Goal: Task Accomplishment & Management: Manage account settings

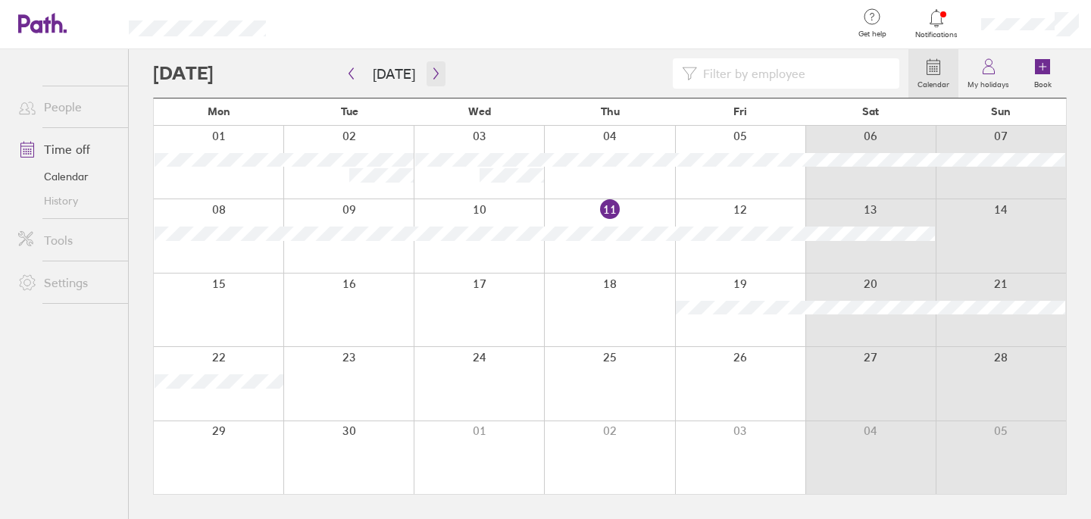
click at [436, 70] on icon "button" at bounding box center [435, 73] width 11 height 12
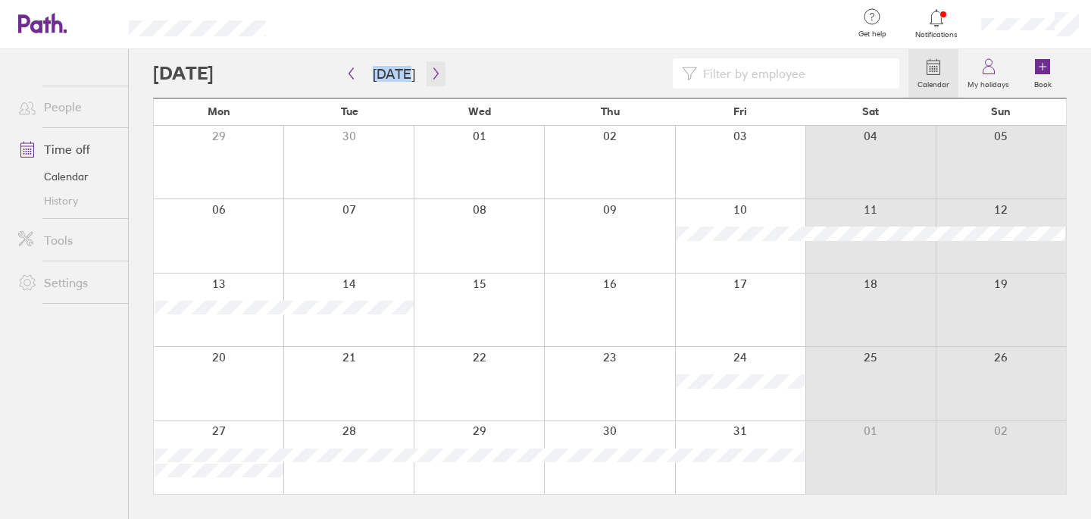
click at [430, 71] on icon "button" at bounding box center [435, 73] width 11 height 12
click at [353, 72] on icon "button" at bounding box center [350, 73] width 11 height 12
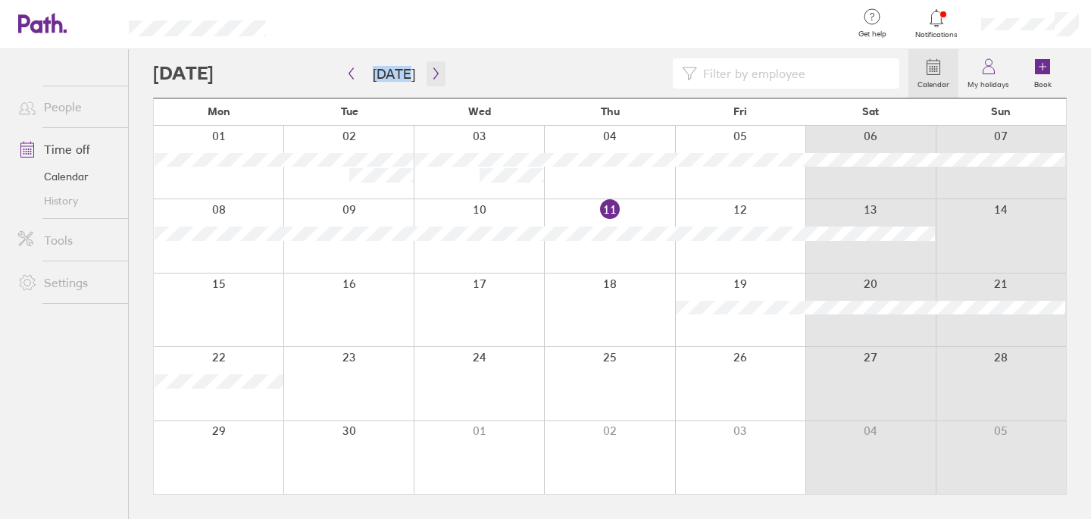
click at [438, 73] on button "button" at bounding box center [435, 73] width 19 height 25
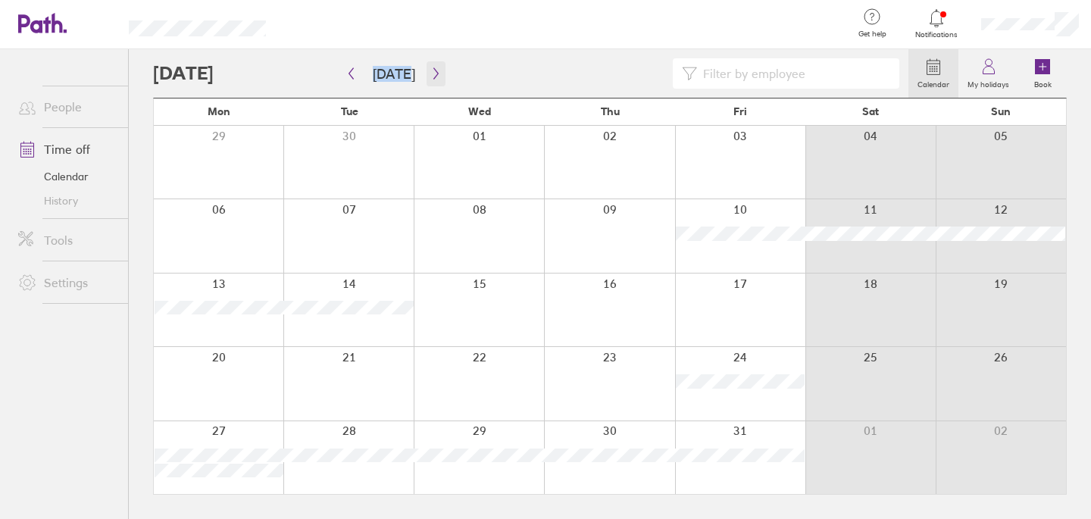
click at [438, 73] on button "button" at bounding box center [435, 73] width 19 height 25
click at [996, 70] on icon at bounding box center [988, 67] width 18 height 18
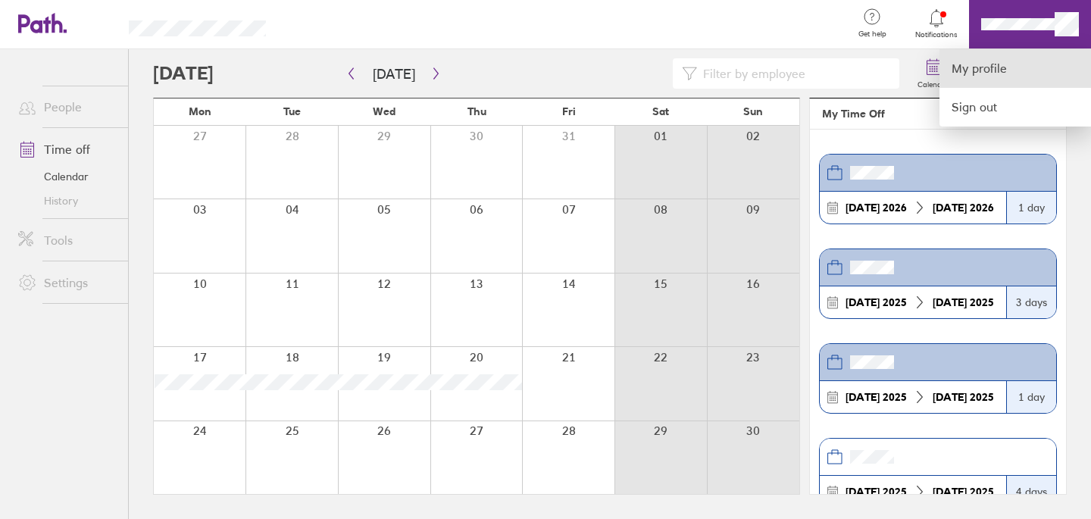
click at [1016, 77] on link "My profile" at bounding box center [1014, 68] width 151 height 39
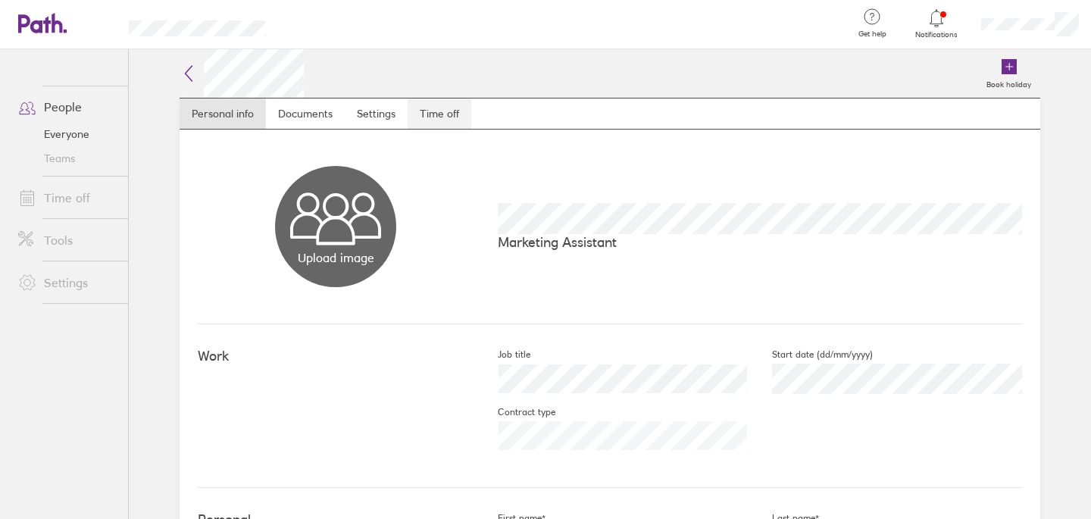
click at [451, 118] on link "Time off" at bounding box center [440, 113] width 64 height 30
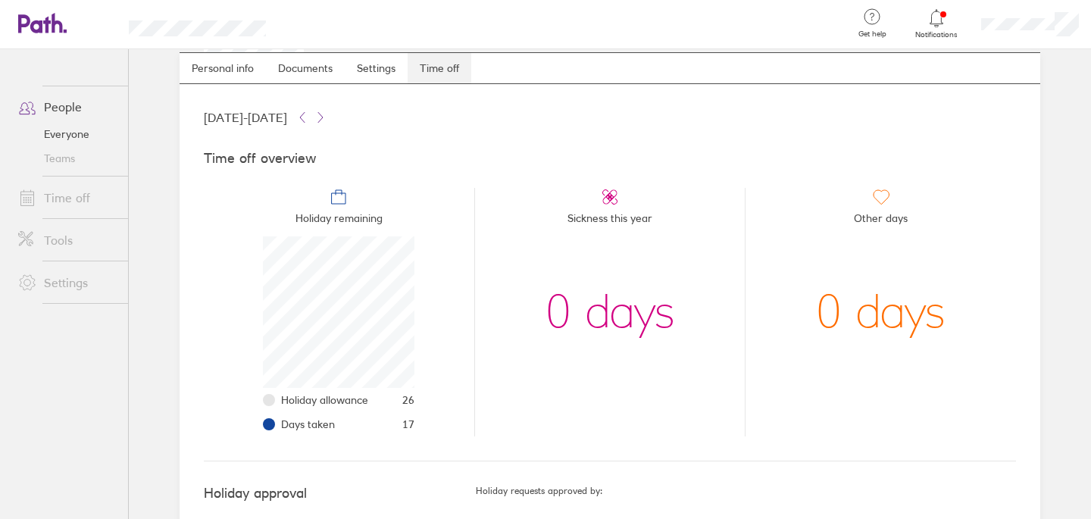
scroll to position [87, 0]
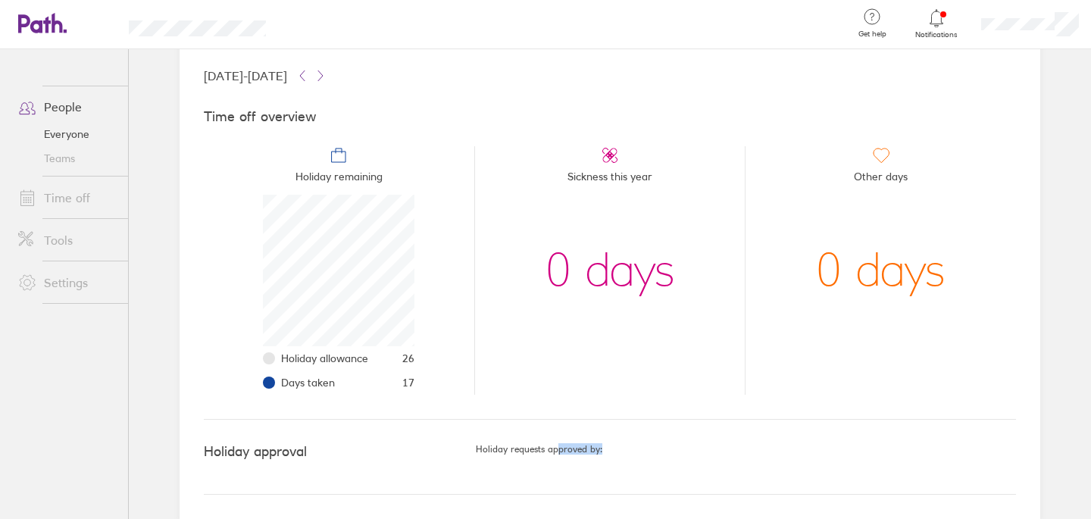
drag, startPoint x: 779, startPoint y: 449, endPoint x: 576, endPoint y: 454, distance: 202.3
click at [555, 451] on h5 "Holiday requests approved by:" at bounding box center [746, 449] width 540 height 11
click at [598, 449] on h5 "Holiday requests approved by:" at bounding box center [746, 449] width 540 height 11
drag, startPoint x: 598, startPoint y: 449, endPoint x: 836, endPoint y: 460, distance: 238.8
click at [836, 460] on div "Holiday requests approved by:" at bounding box center [746, 457] width 540 height 26
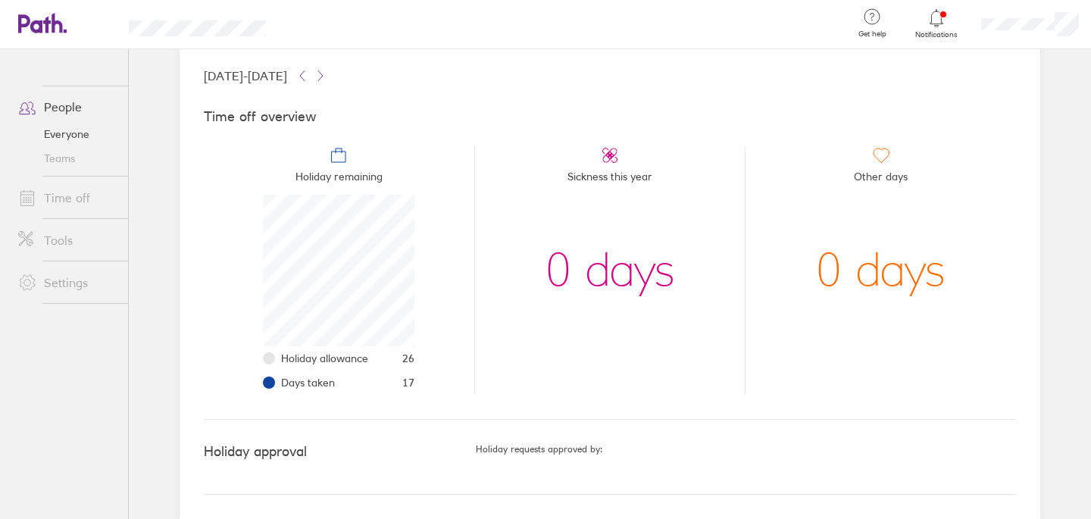
click at [761, 421] on div "Holiday approval Holiday requests approved by:" at bounding box center [610, 457] width 812 height 75
click at [82, 195] on link "Time off" at bounding box center [67, 198] width 122 height 30
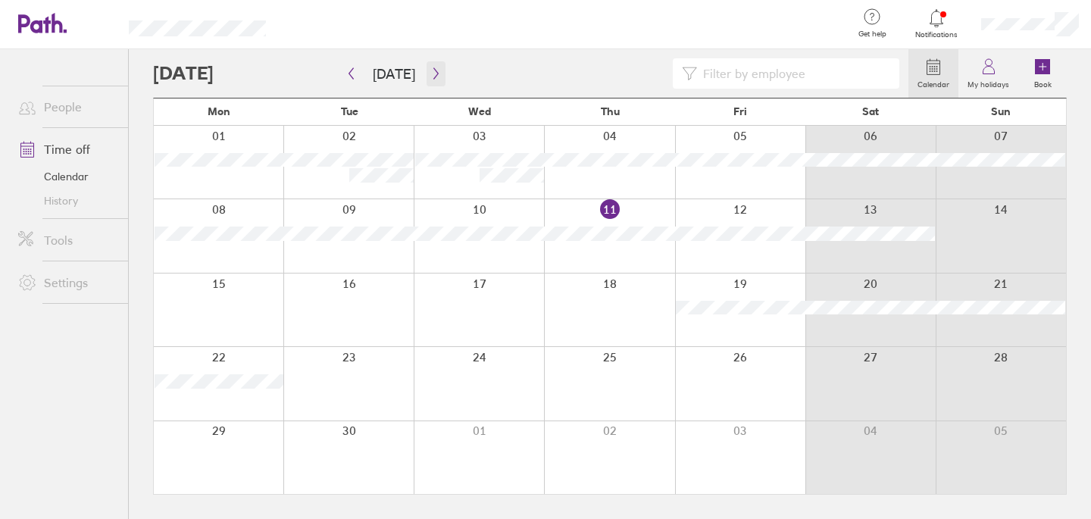
click at [433, 75] on icon "button" at bounding box center [435, 73] width 11 height 12
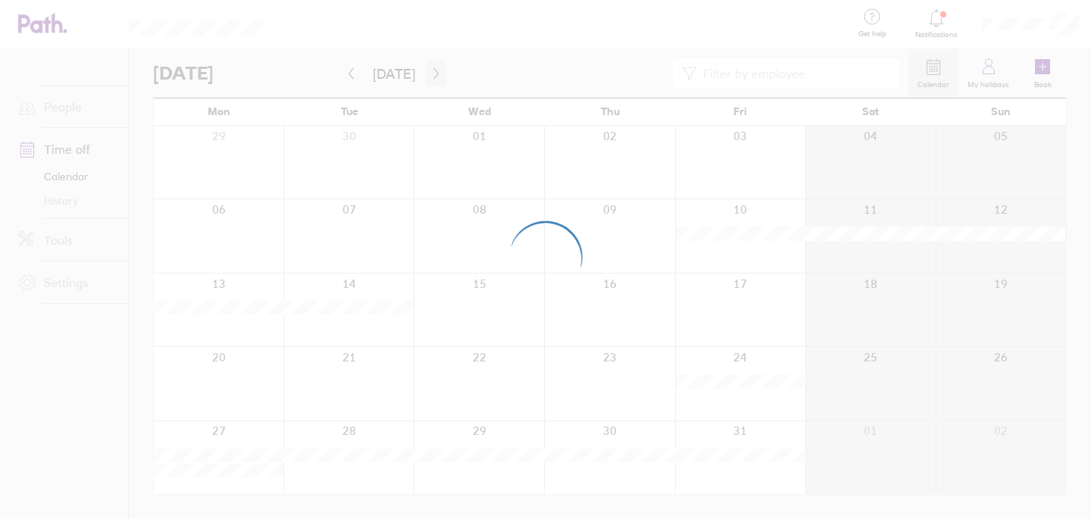
click at [433, 75] on div at bounding box center [545, 259] width 1091 height 519
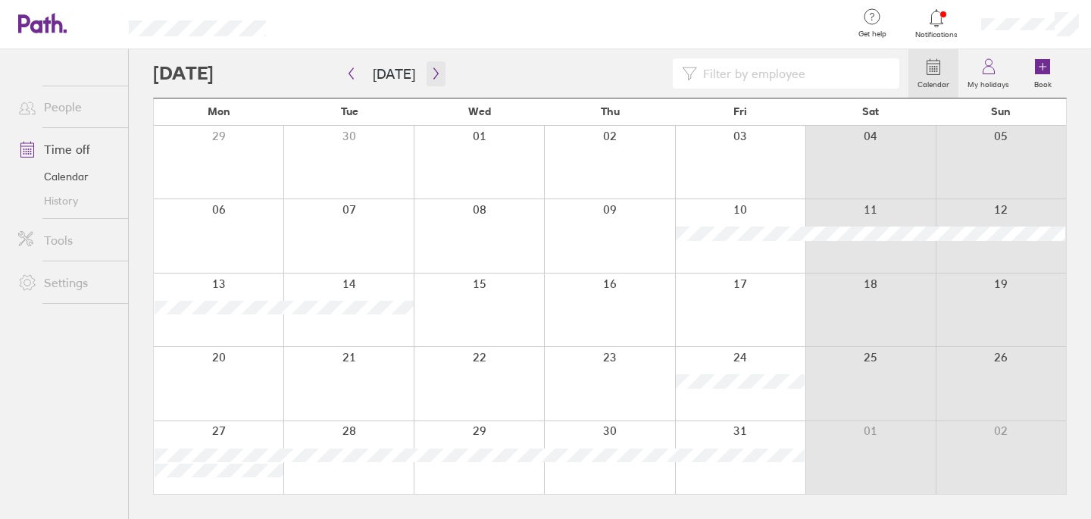
click at [433, 75] on icon "button" at bounding box center [435, 73] width 11 height 12
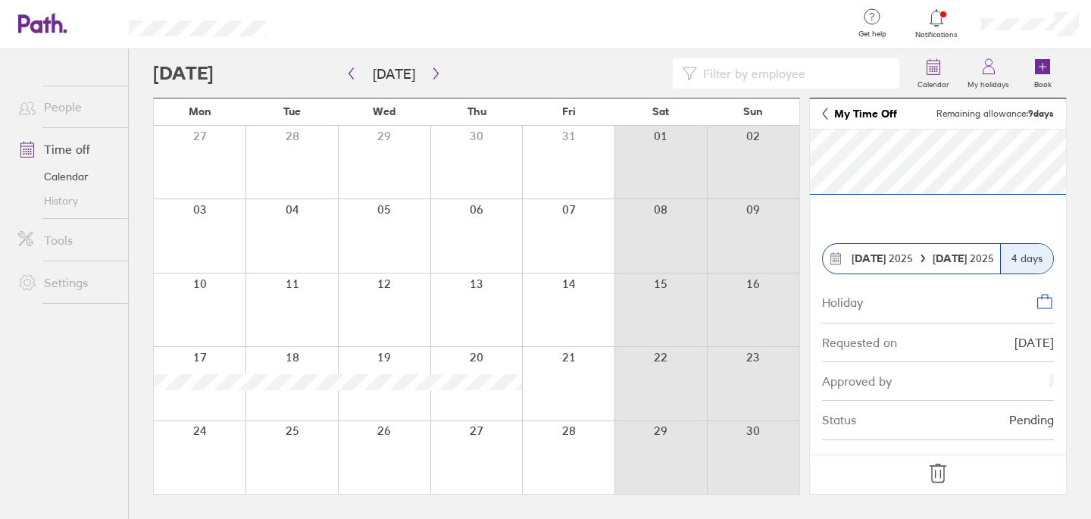
click at [984, 258] on span "[DATE]" at bounding box center [962, 258] width 61 height 12
click at [430, 67] on icon "button" at bounding box center [435, 73] width 11 height 12
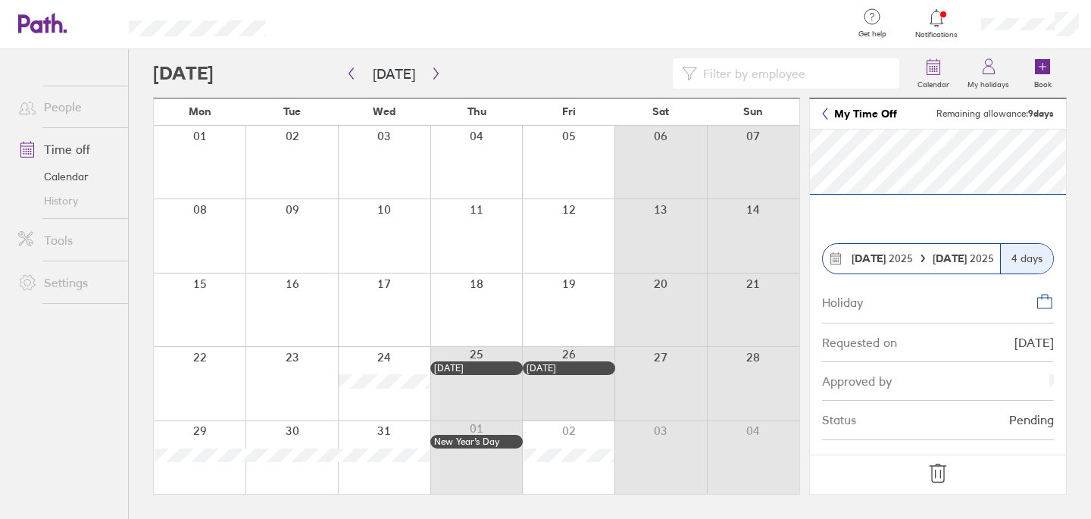
click at [63, 177] on link "Calendar" at bounding box center [67, 176] width 122 height 24
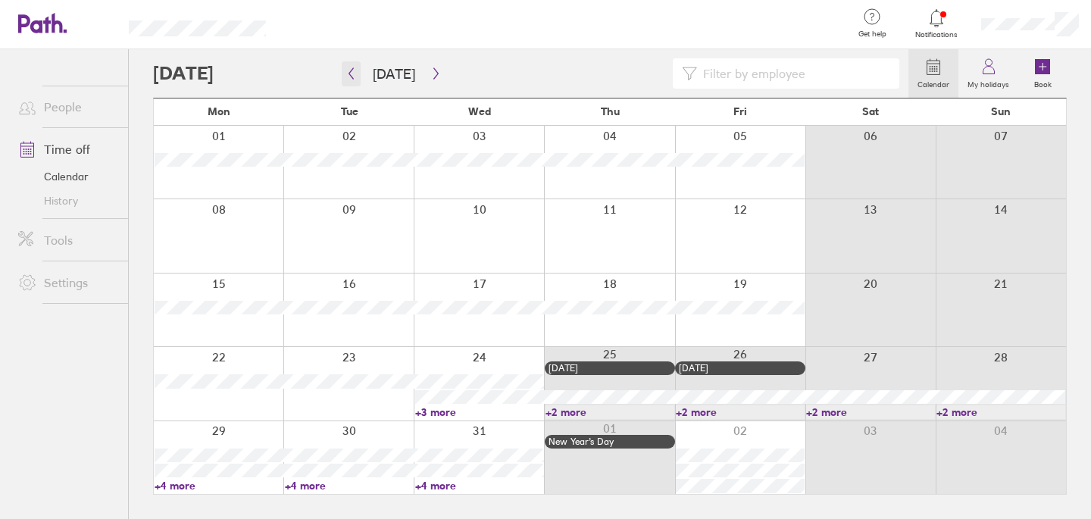
click at [357, 75] on button "button" at bounding box center [351, 73] width 19 height 25
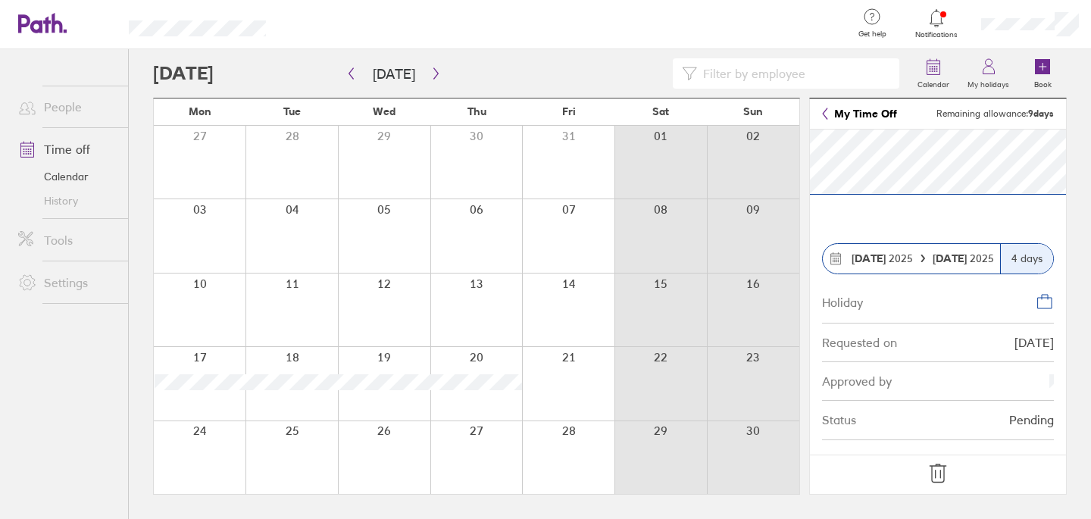
click at [591, 384] on div at bounding box center [568, 383] width 92 height 73
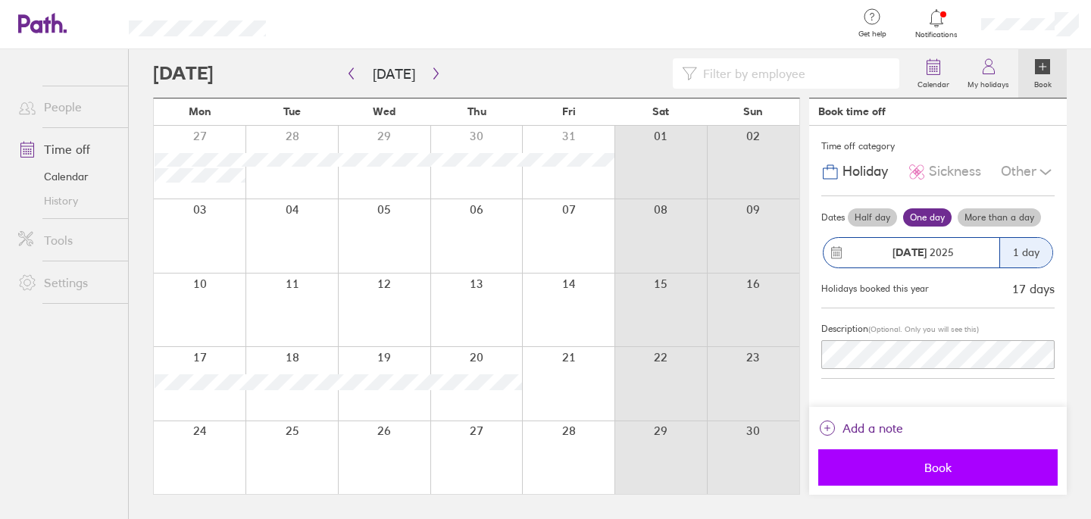
click at [937, 476] on button "Book" at bounding box center [937, 467] width 239 height 36
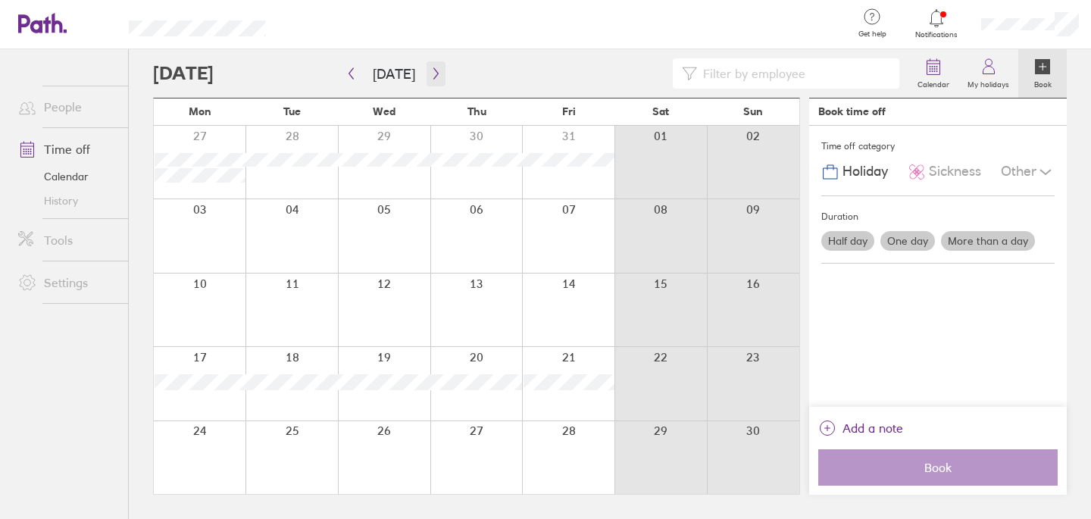
click at [433, 72] on icon "button" at bounding box center [435, 73] width 5 height 11
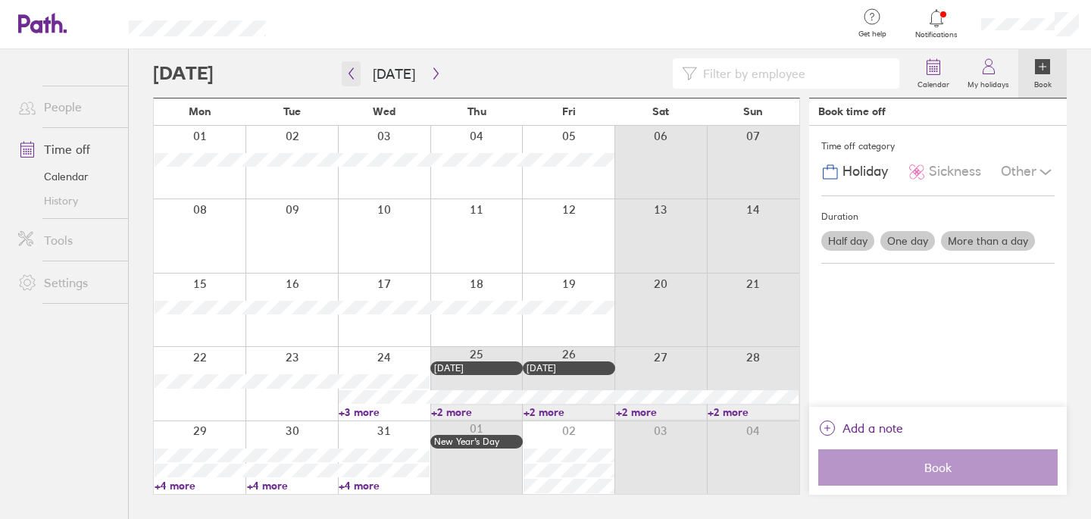
click at [345, 75] on icon "button" at bounding box center [350, 73] width 11 height 12
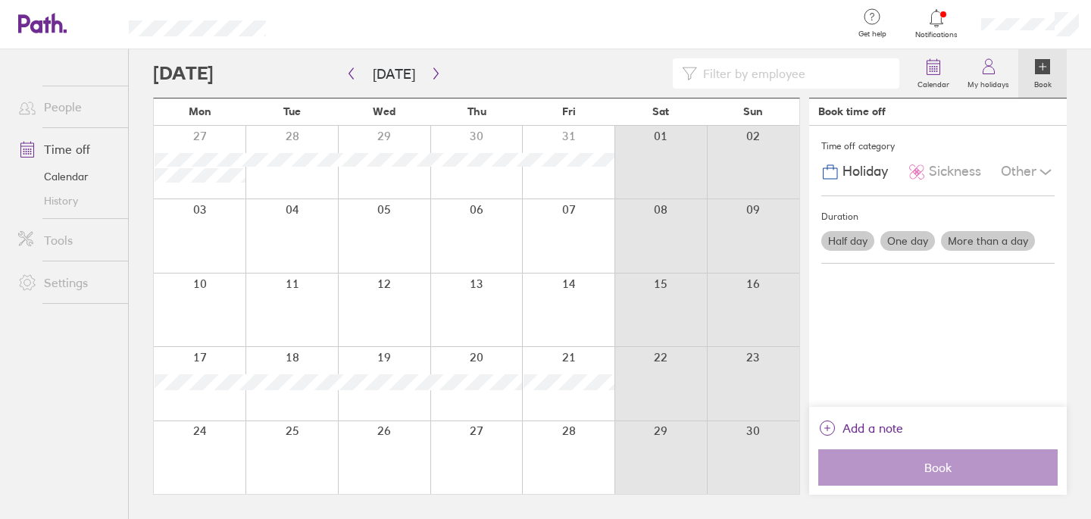
click at [575, 468] on div at bounding box center [568, 457] width 92 height 73
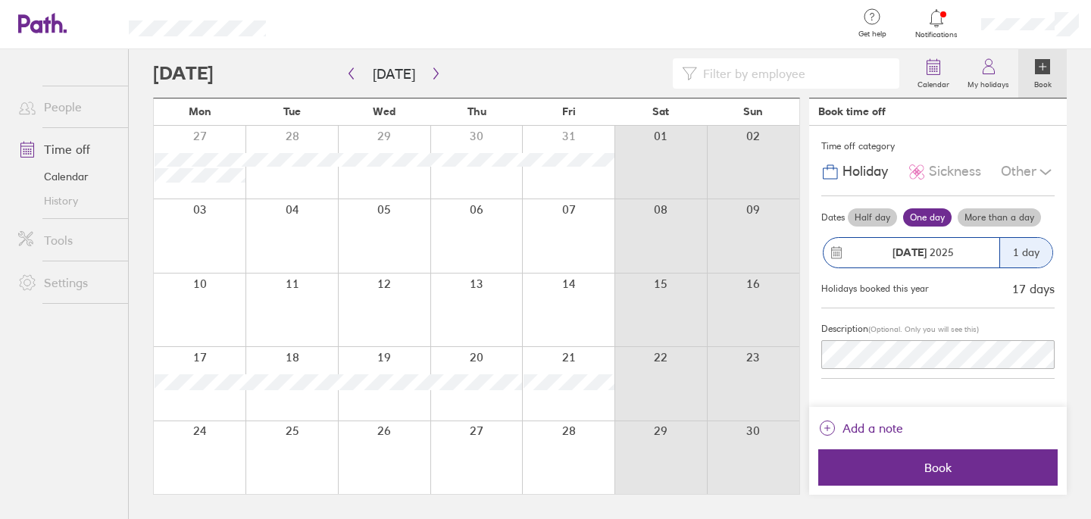
click at [539, 467] on div at bounding box center [568, 457] width 92 height 73
click at [433, 71] on icon "button" at bounding box center [435, 73] width 11 height 12
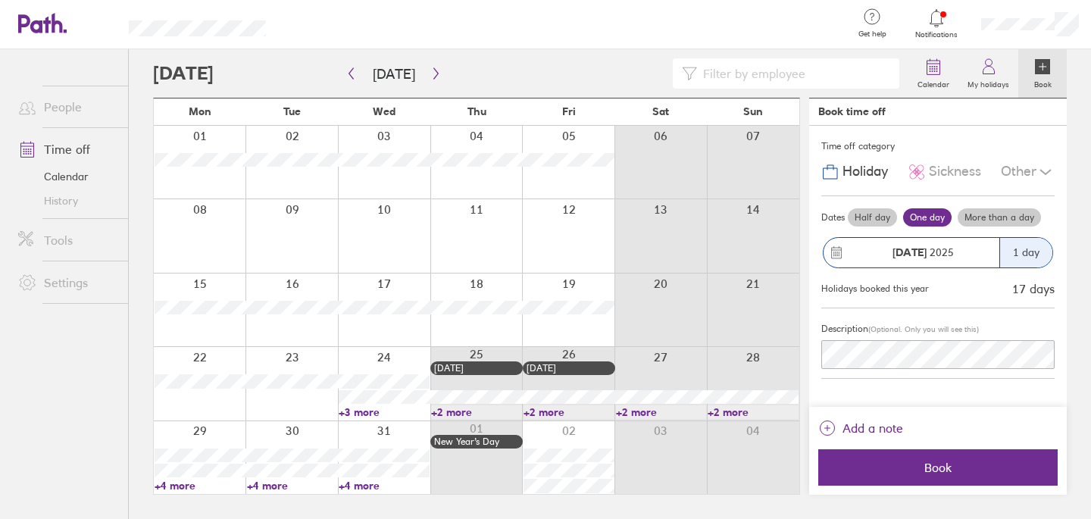
click at [360, 410] on link "+3 more" at bounding box center [384, 412] width 91 height 14
click at [976, 70] on link "My holidays" at bounding box center [988, 73] width 60 height 48
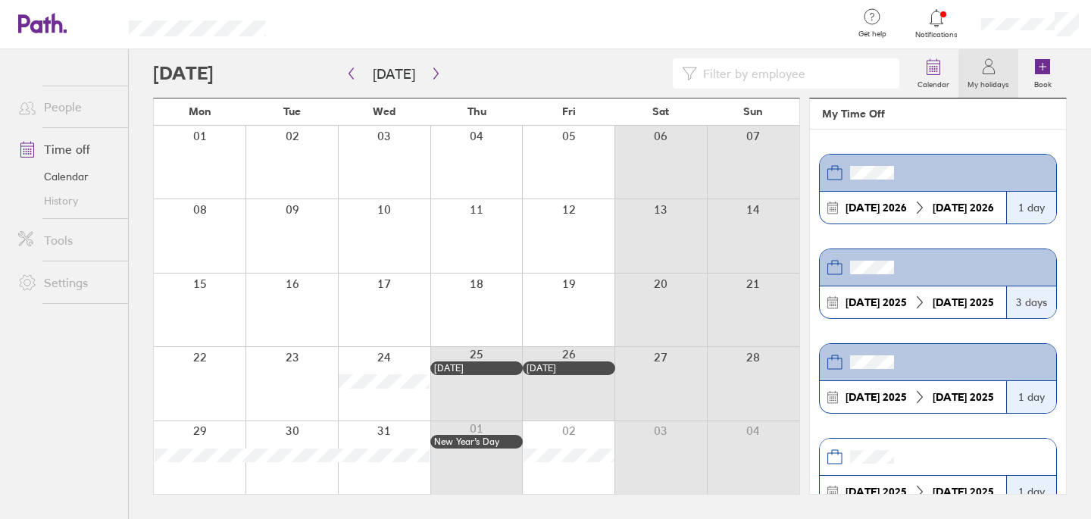
click at [995, 81] on label "My holidays" at bounding box center [988, 83] width 60 height 14
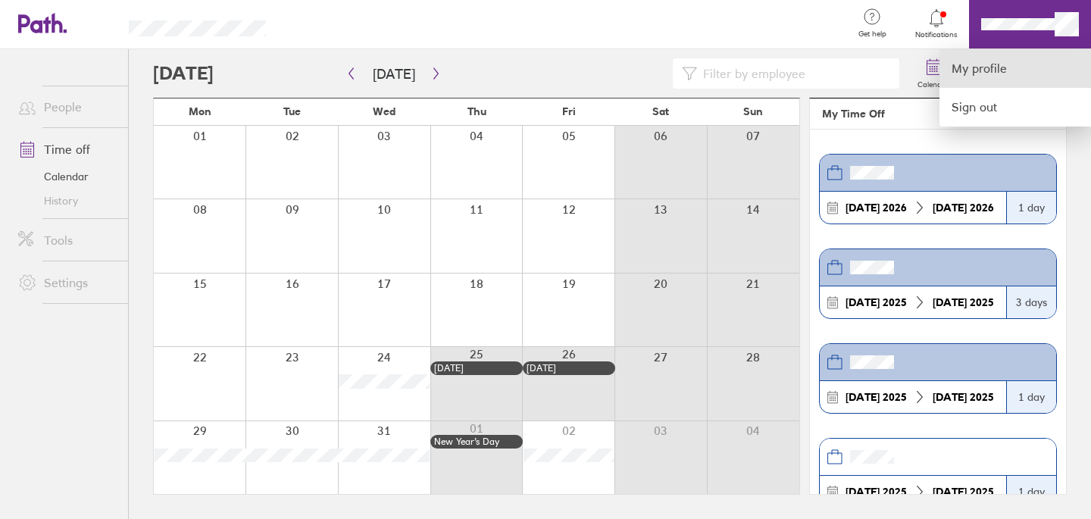
click at [1016, 77] on link "My profile" at bounding box center [1014, 68] width 151 height 39
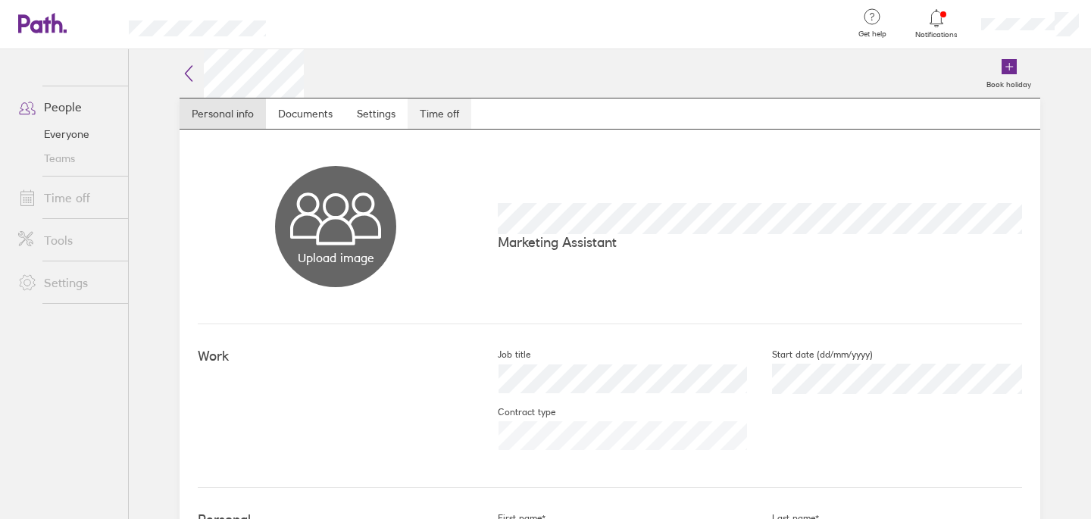
click at [416, 121] on link "Time off" at bounding box center [440, 113] width 64 height 30
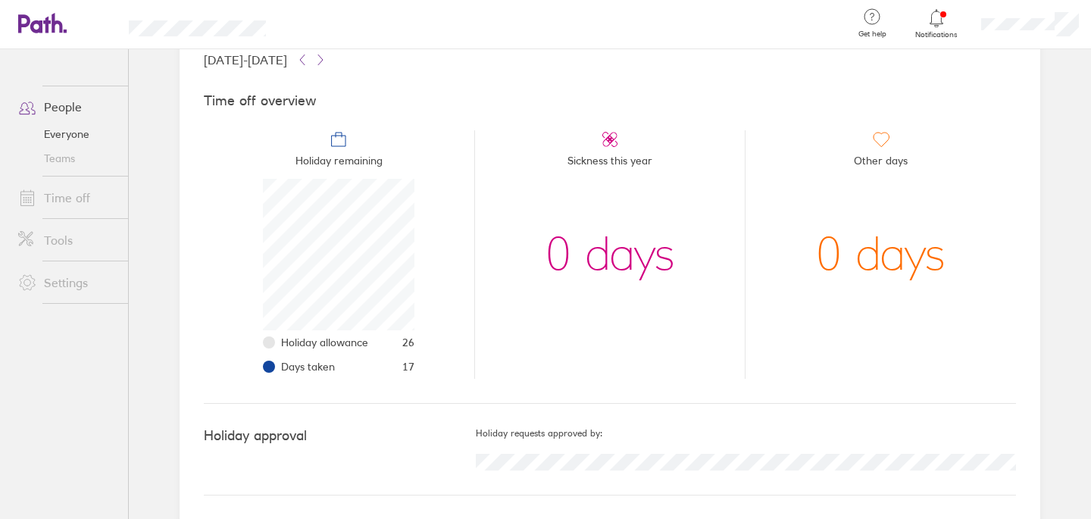
scroll to position [102, 0]
click at [326, 58] on icon at bounding box center [320, 61] width 12 height 12
drag, startPoint x: 408, startPoint y: 370, endPoint x: 369, endPoint y: 366, distance: 39.6
click at [368, 367] on li "Days taken 1" at bounding box center [347, 367] width 133 height 24
click at [308, 58] on icon at bounding box center [302, 61] width 12 height 12
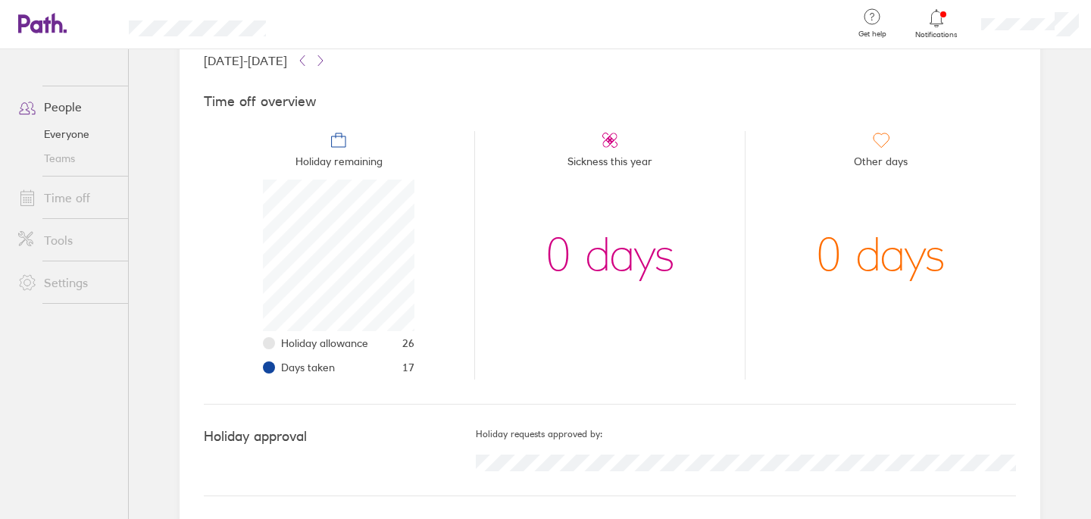
scroll to position [0, 0]
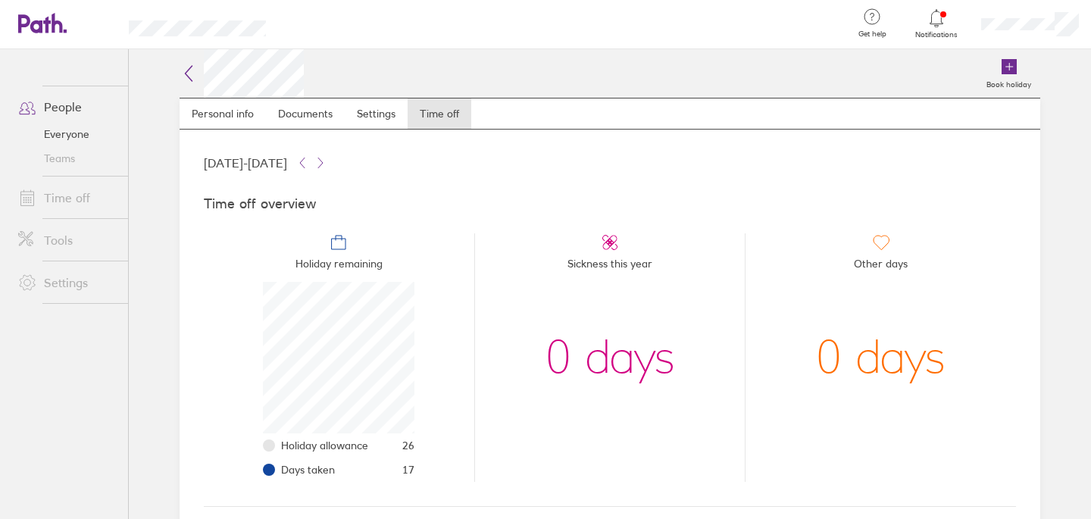
click at [67, 198] on link "Time off" at bounding box center [67, 198] width 122 height 30
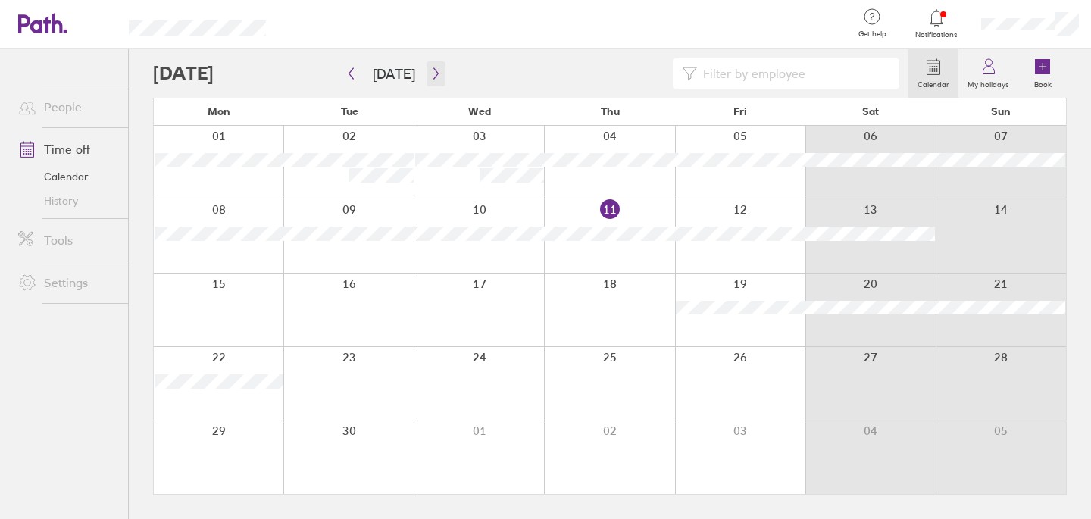
click at [433, 74] on icon "button" at bounding box center [435, 73] width 11 height 12
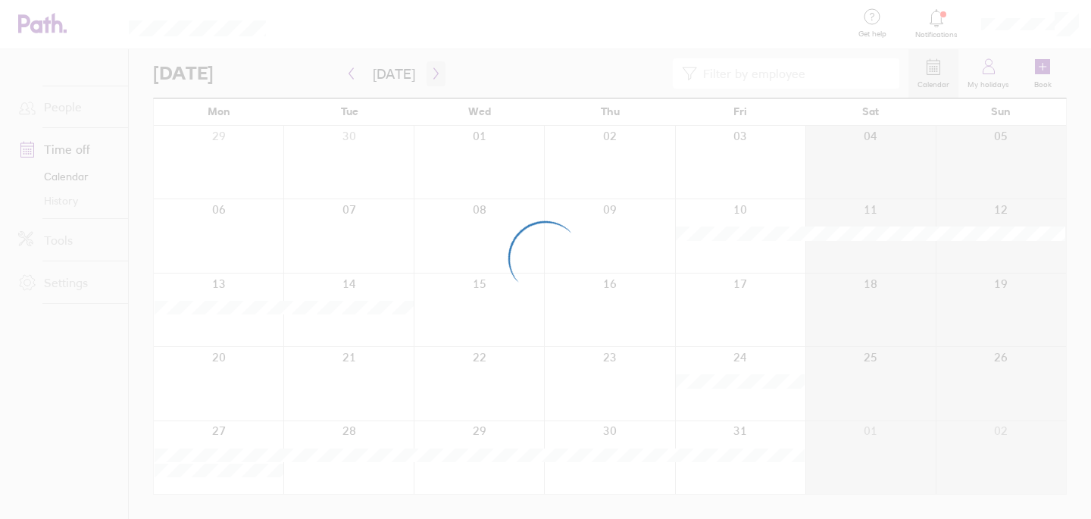
click at [433, 74] on div at bounding box center [545, 259] width 1091 height 519
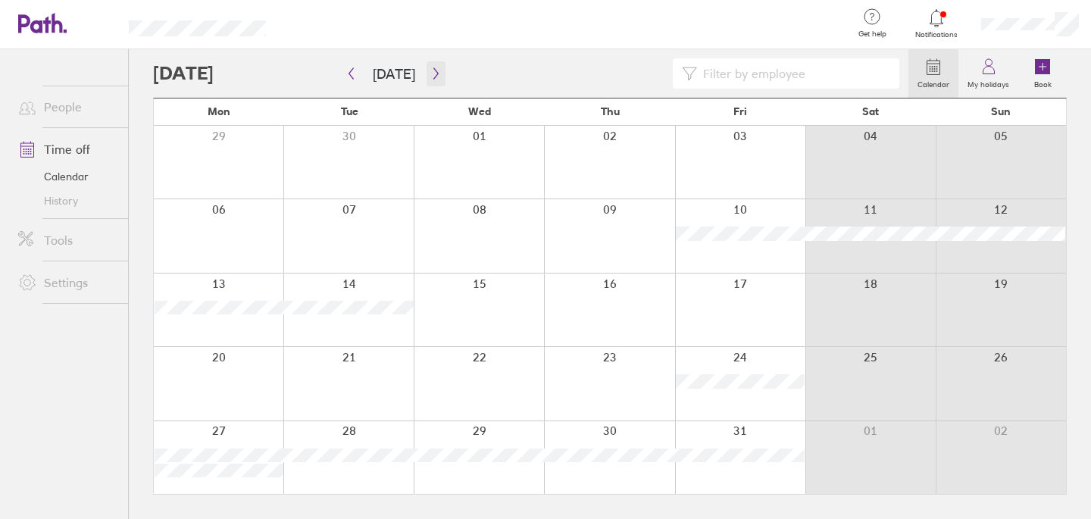
click at [433, 74] on icon "button" at bounding box center [435, 73] width 11 height 12
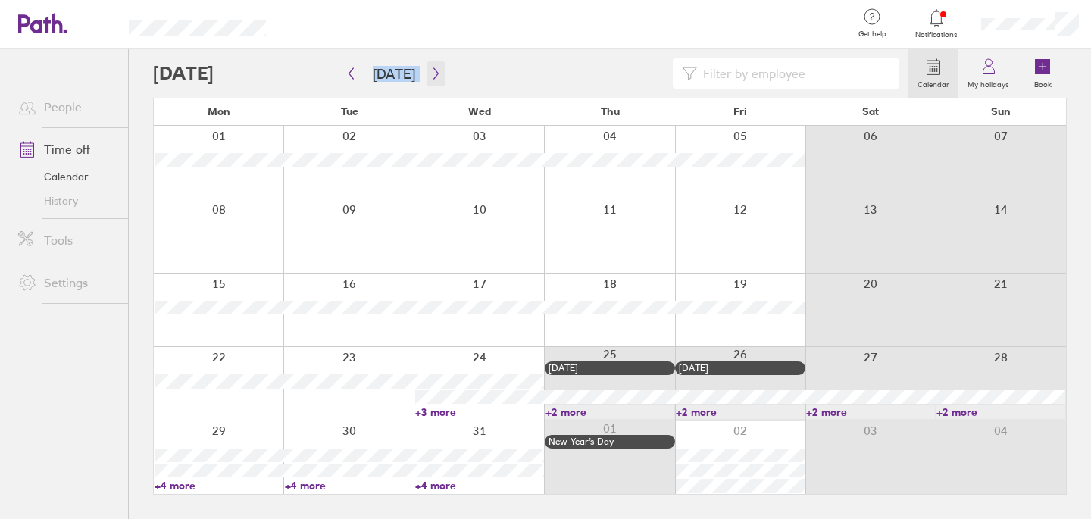
click at [433, 74] on icon "button" at bounding box center [435, 73] width 11 height 12
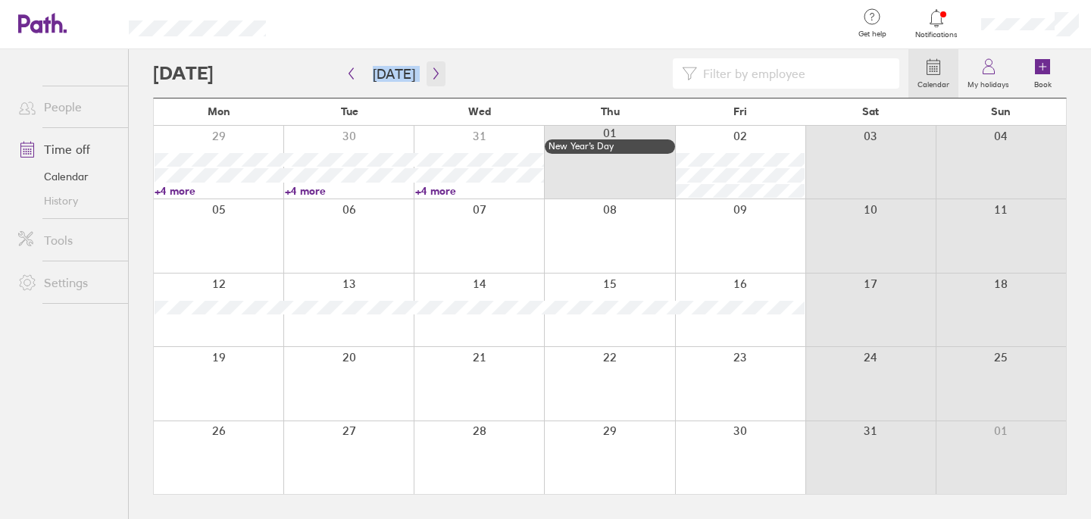
click at [433, 74] on icon "button" at bounding box center [435, 73] width 11 height 12
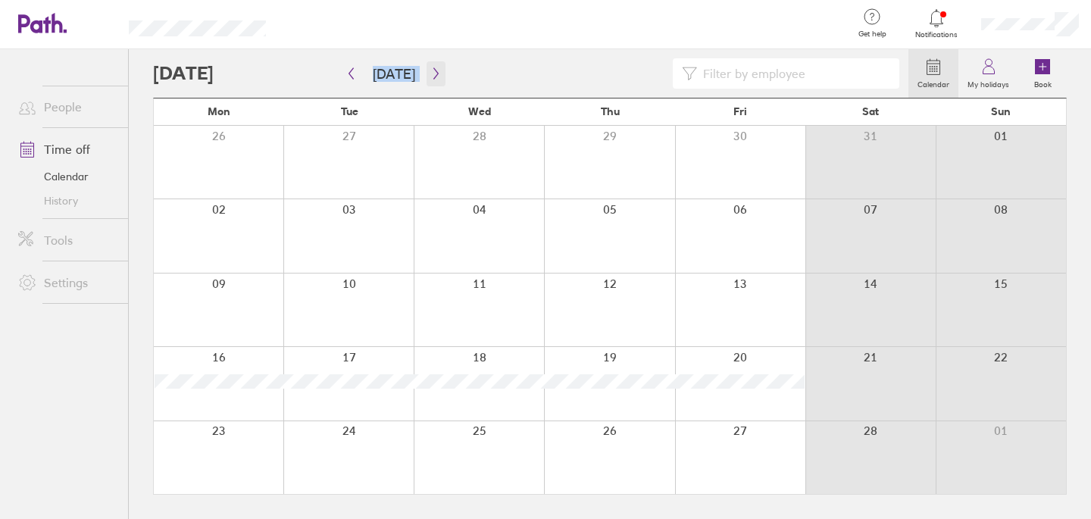
click at [433, 74] on icon "button" at bounding box center [435, 73] width 11 height 12
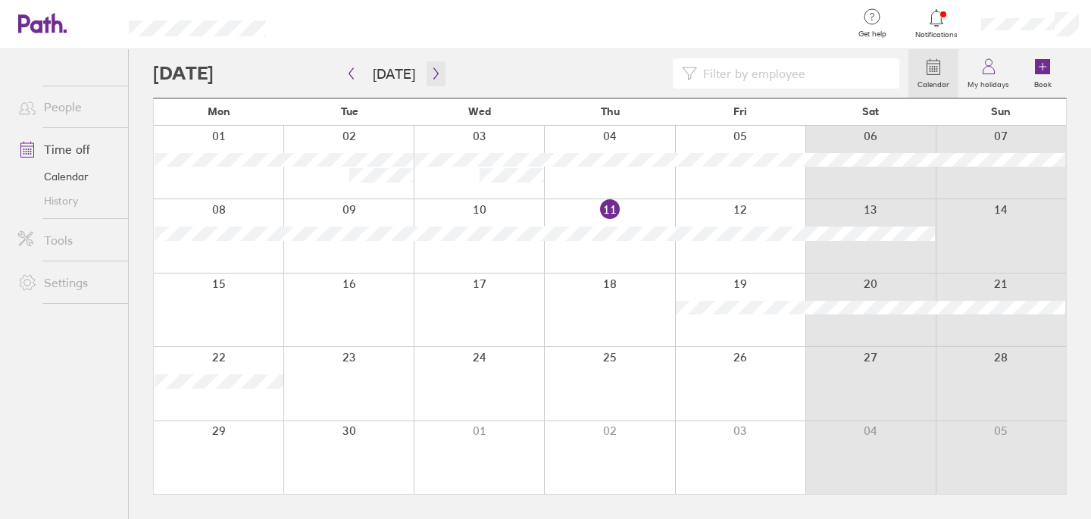
click at [432, 67] on icon "button" at bounding box center [435, 73] width 11 height 12
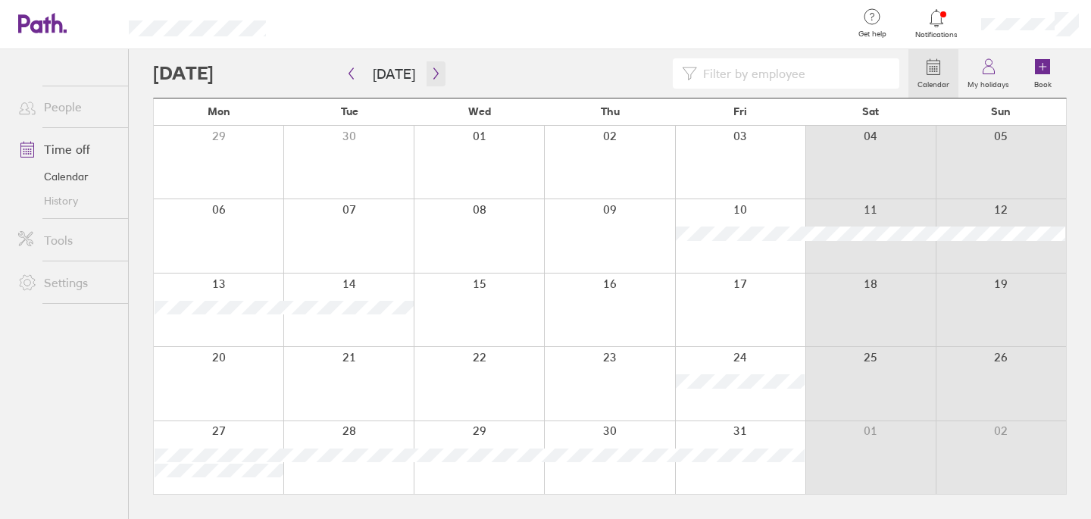
click at [432, 67] on icon "button" at bounding box center [435, 73] width 11 height 12
